Goal: Task Accomplishment & Management: Use online tool/utility

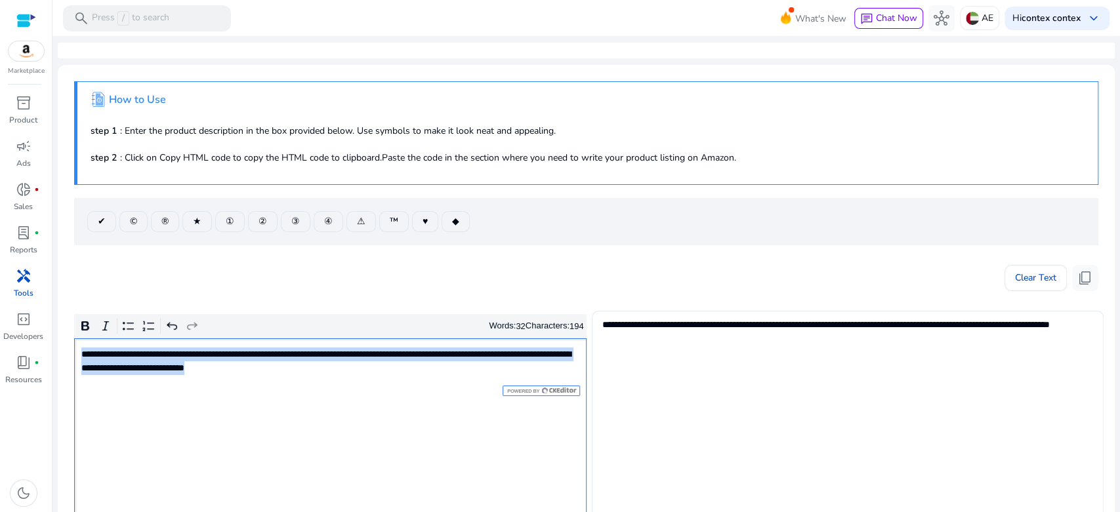
scroll to position [146, 0]
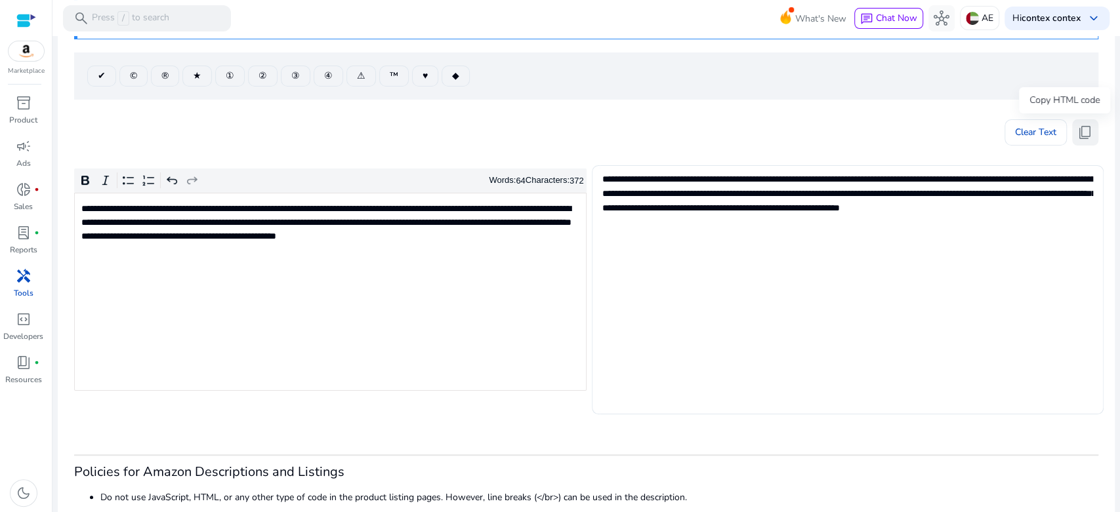
click at [1089, 130] on button "content_copy" at bounding box center [1085, 132] width 26 height 26
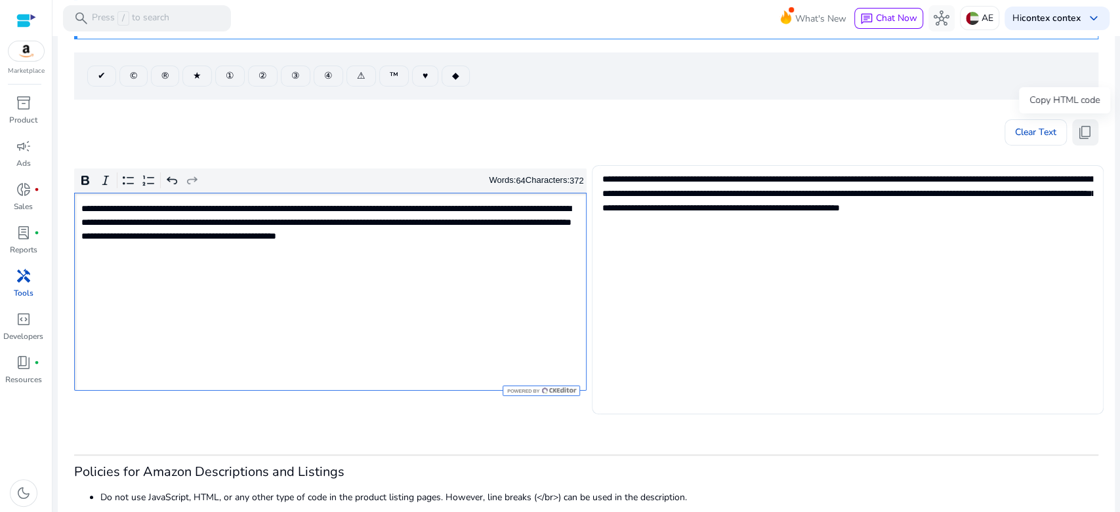
click at [1077, 134] on span "content_copy" at bounding box center [1085, 133] width 16 height 16
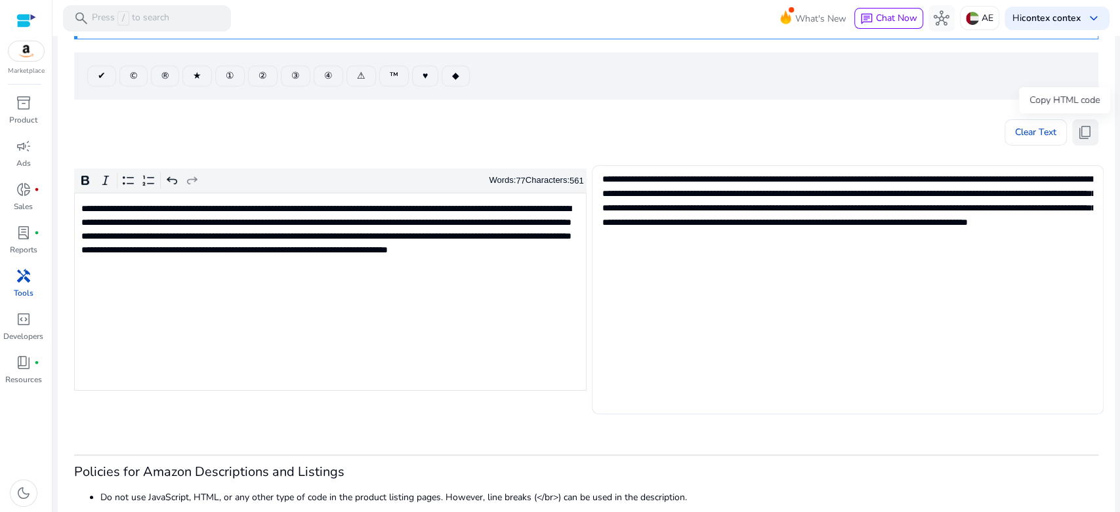
click at [1081, 134] on span "content_copy" at bounding box center [1085, 133] width 16 height 16
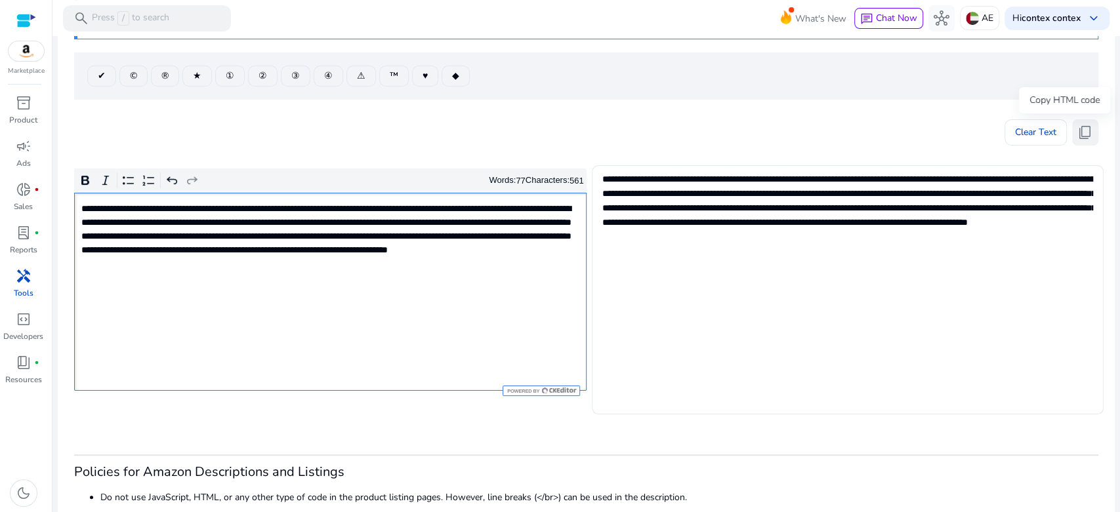
click at [1080, 129] on span "content_copy" at bounding box center [1085, 133] width 16 height 16
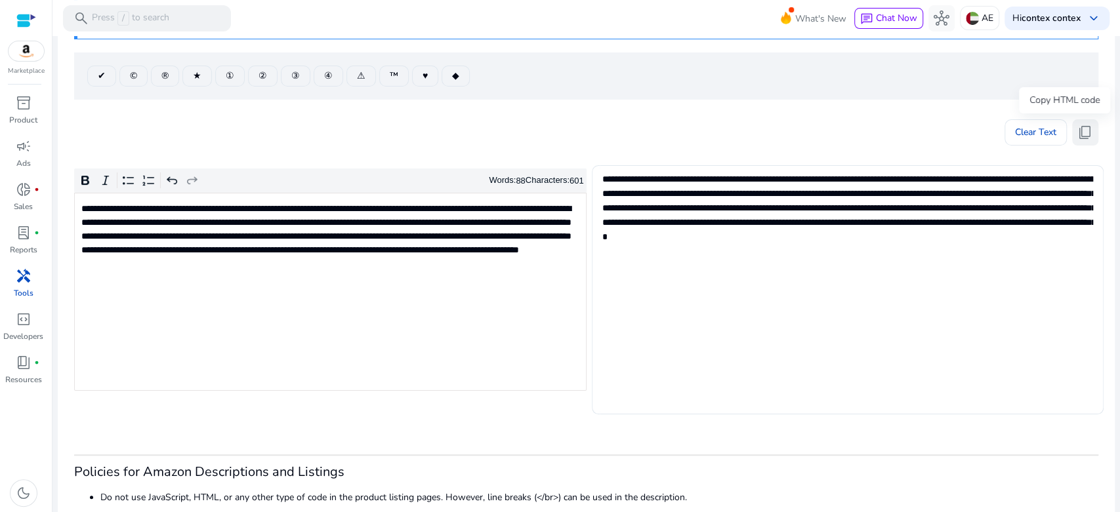
drag, startPoint x: 1079, startPoint y: 138, endPoint x: 1075, endPoint y: 146, distance: 9.1
click at [1079, 138] on span "content_copy" at bounding box center [1085, 133] width 16 height 16
click at [1087, 135] on button "content_copy" at bounding box center [1085, 132] width 26 height 26
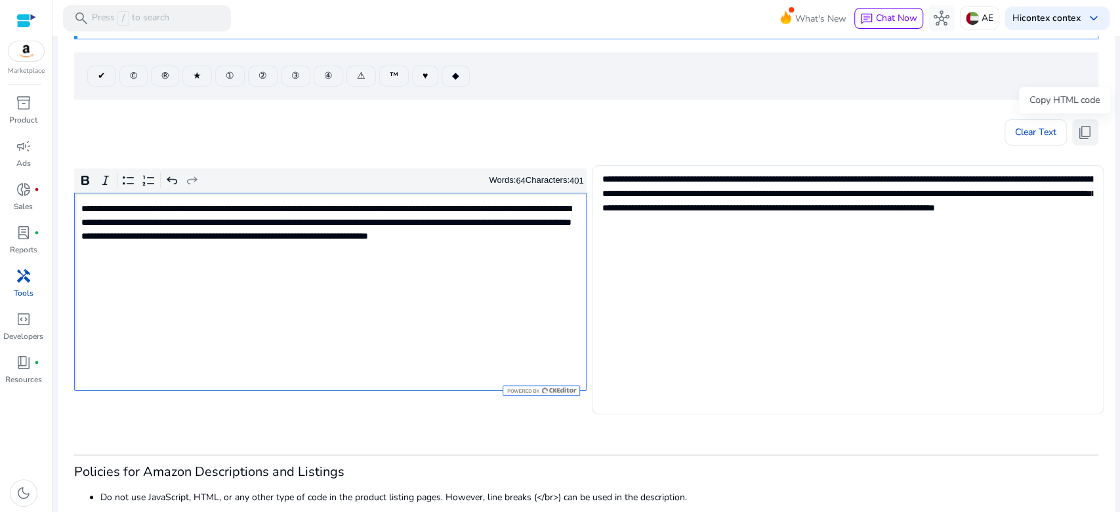
click at [1077, 125] on span "content_copy" at bounding box center [1085, 133] width 16 height 16
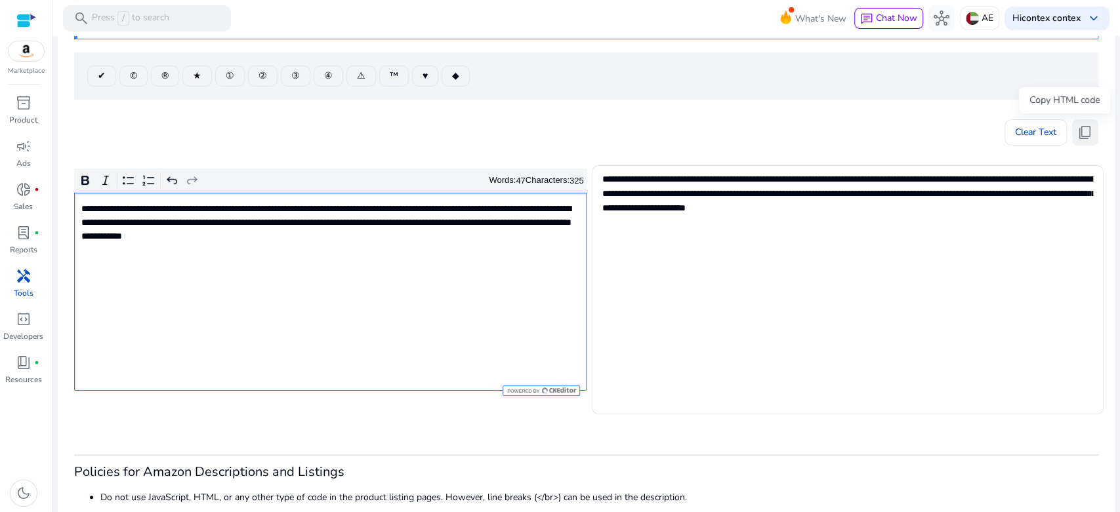
click at [1077, 138] on span "content_copy" at bounding box center [1085, 133] width 16 height 16
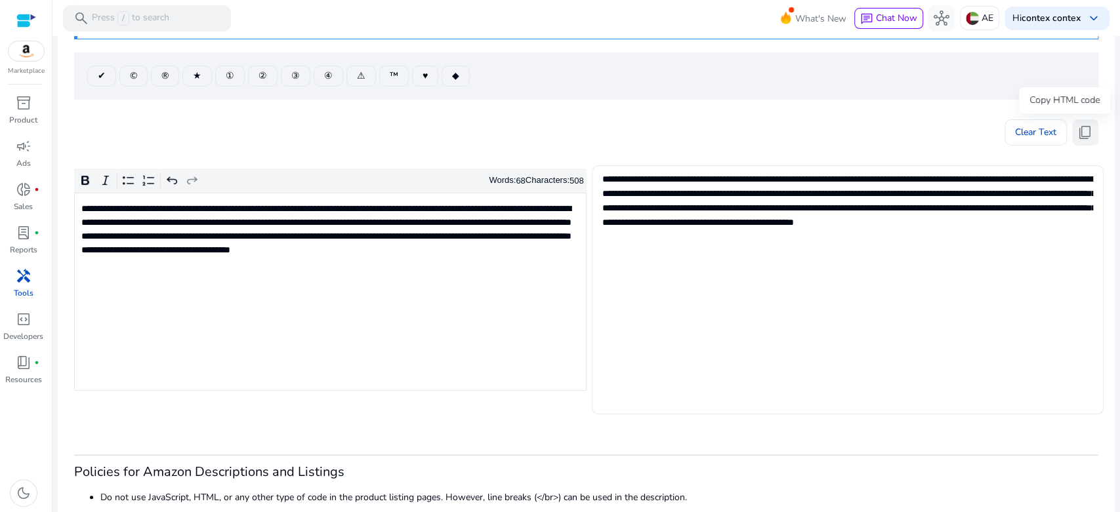
click at [1085, 132] on span "content_copy" at bounding box center [1085, 133] width 16 height 16
click at [1089, 133] on button "content_copy" at bounding box center [1085, 132] width 26 height 26
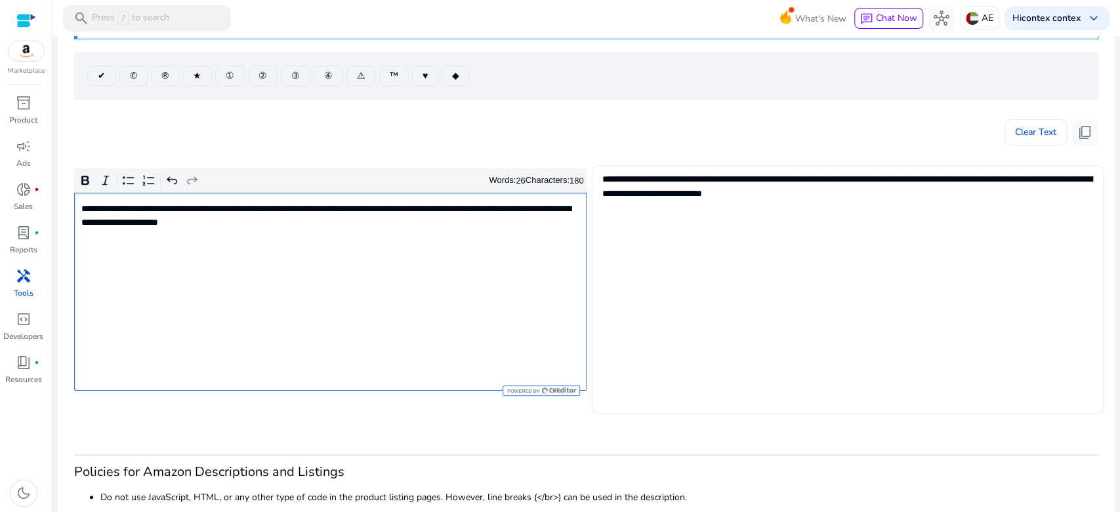
type textarea "**********"
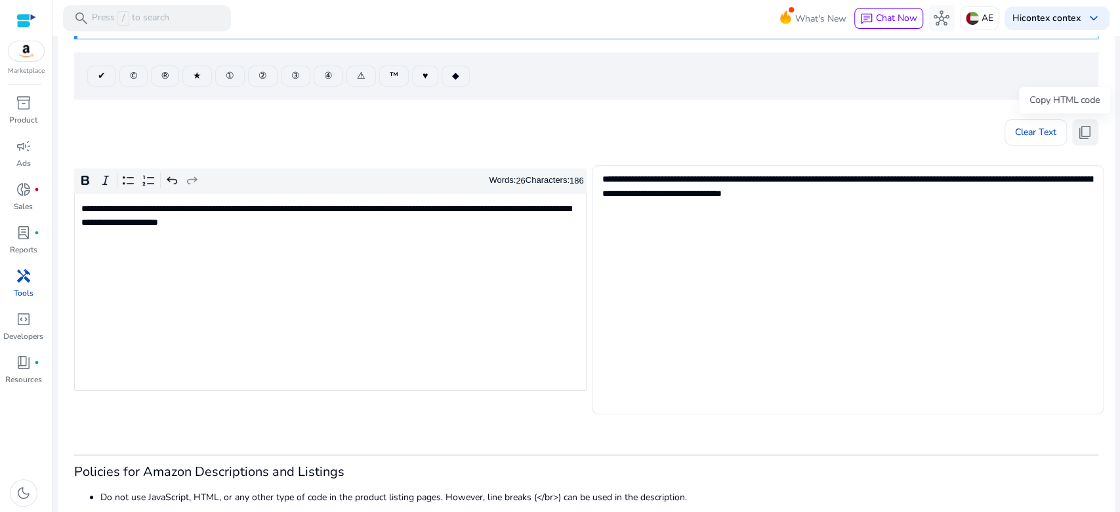
click at [1077, 134] on span "content_copy" at bounding box center [1085, 133] width 16 height 16
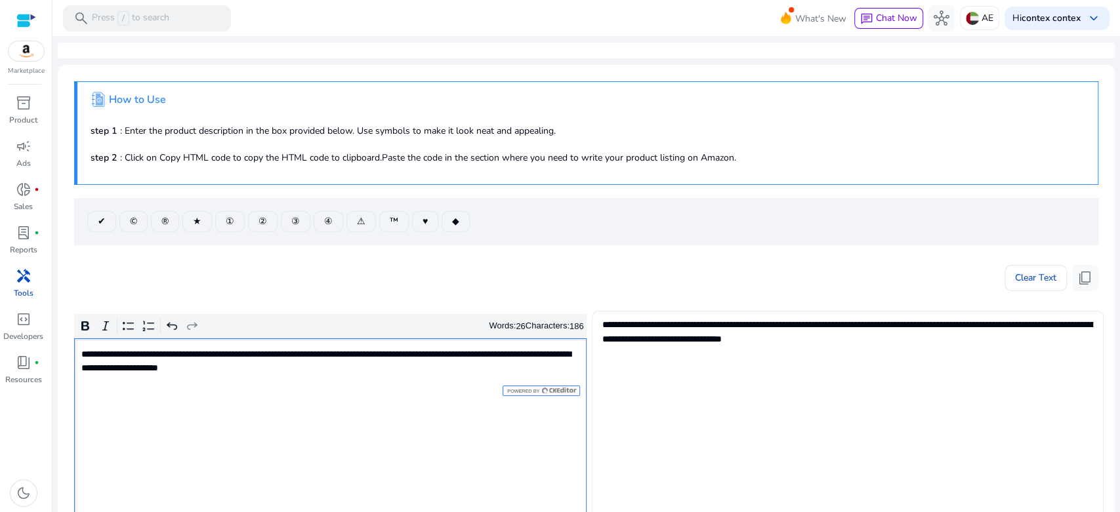
scroll to position [146, 0]
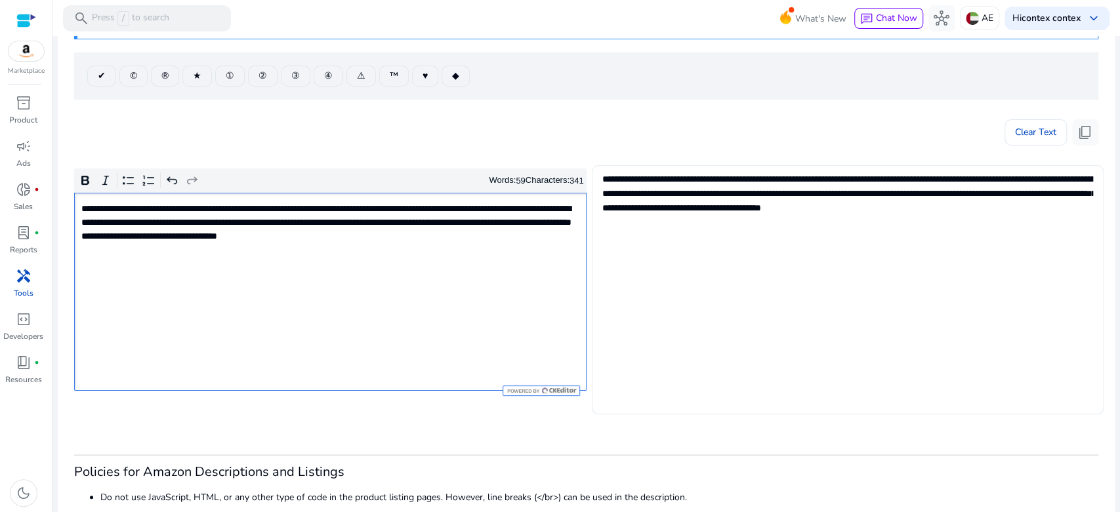
type textarea "**********"
click at [1083, 133] on span "content_copy" at bounding box center [1085, 133] width 16 height 16
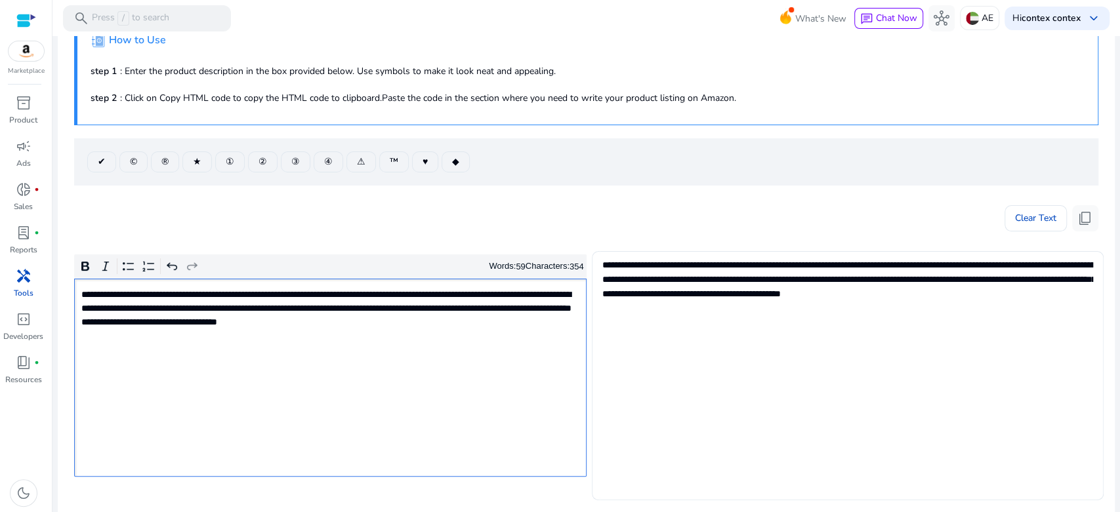
scroll to position [0, 0]
